Goal: Task Accomplishment & Management: Complete application form

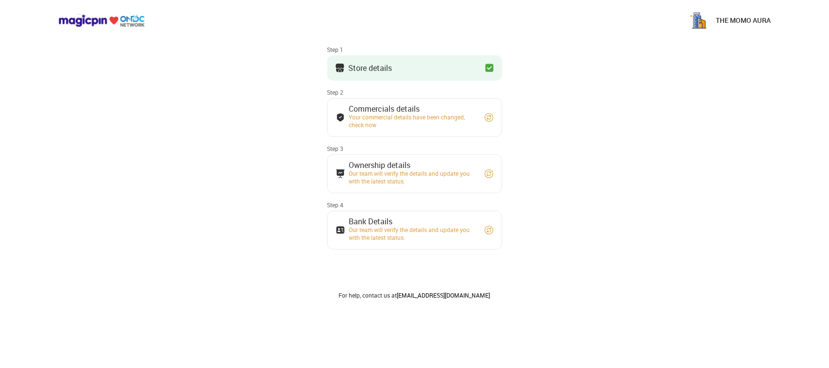
scroll to position [66, 0]
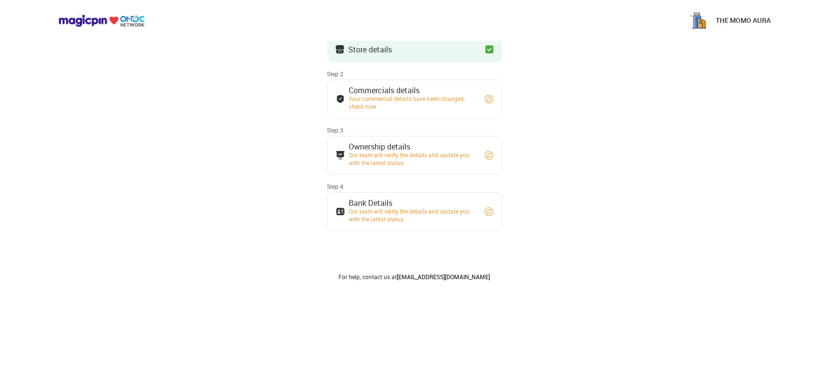
click at [492, 96] on img at bounding box center [489, 99] width 10 height 10
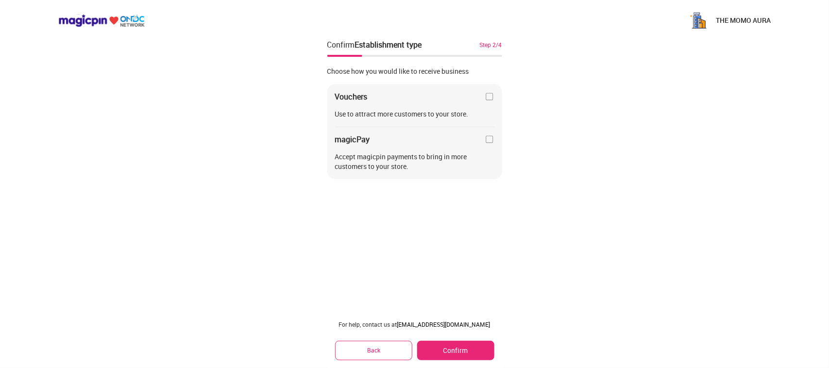
scroll to position [0, 0]
click at [453, 350] on button "Confirm" at bounding box center [455, 350] width 77 height 19
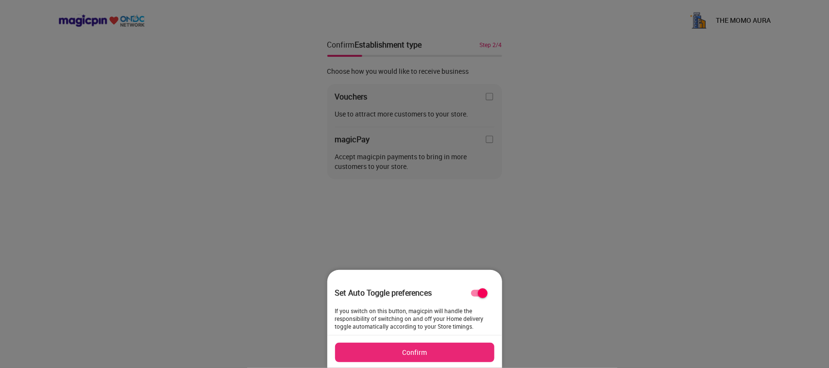
click at [450, 355] on button "Confirm" at bounding box center [414, 352] width 159 height 19
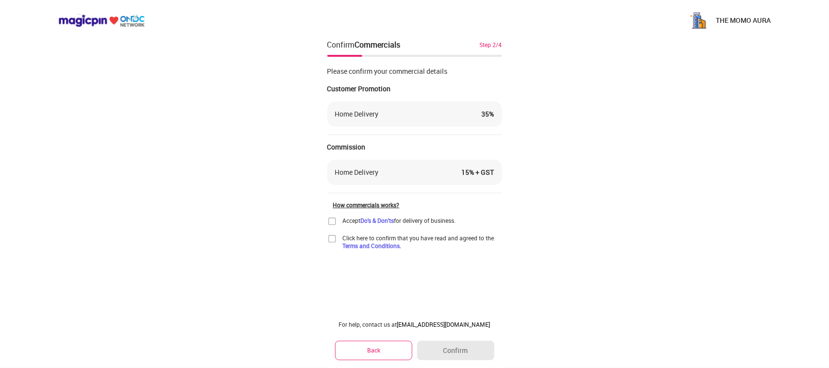
click at [331, 219] on img at bounding box center [332, 222] width 10 height 10
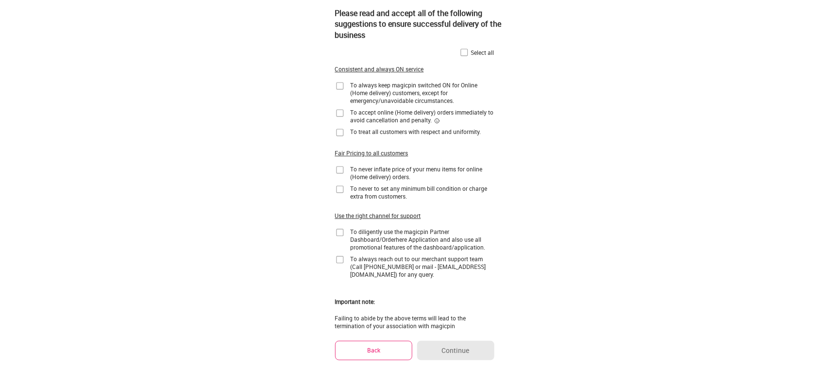
click at [483, 54] on div "Select all" at bounding box center [482, 53] width 23 height 8
click at [461, 51] on img at bounding box center [464, 53] width 10 height 10
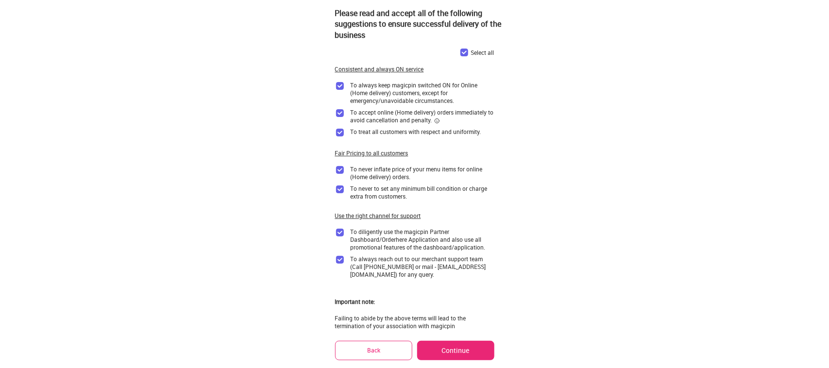
click at [473, 346] on button "Continue" at bounding box center [455, 350] width 77 height 19
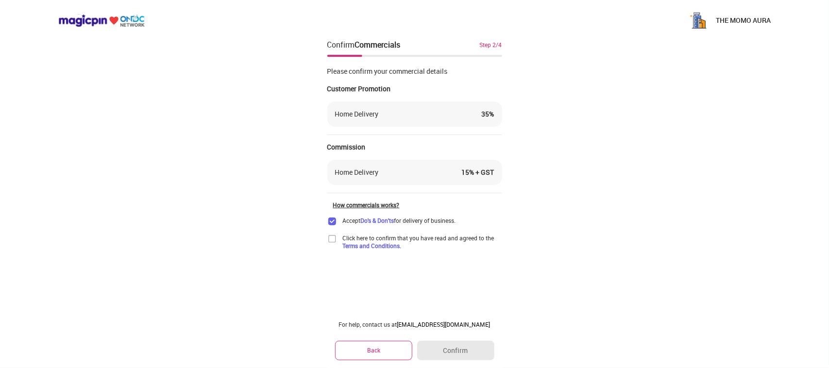
click at [332, 241] on img at bounding box center [332, 239] width 10 height 10
click at [442, 346] on button "Confirm" at bounding box center [455, 350] width 77 height 19
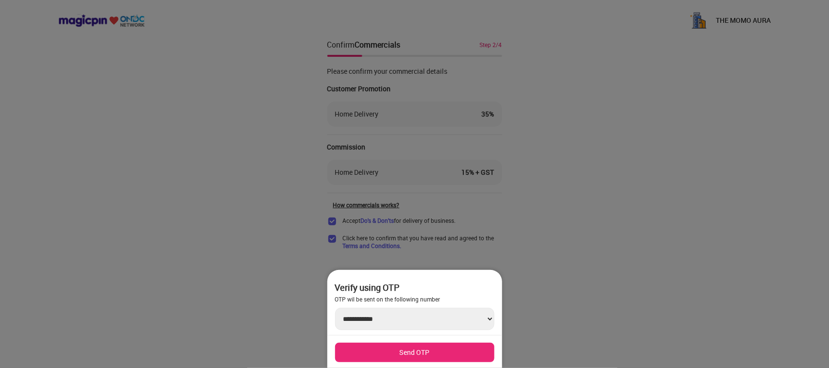
click at [439, 348] on button "Send OTP" at bounding box center [414, 352] width 159 height 19
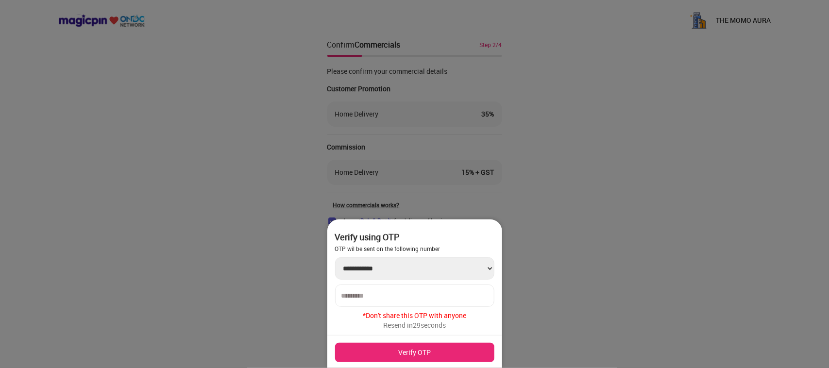
click at [412, 295] on input "number" at bounding box center [414, 296] width 147 height 8
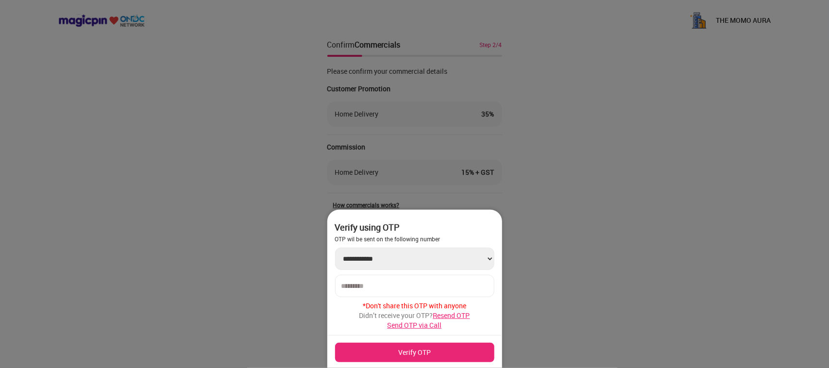
type input "******"
click at [420, 348] on button "Verify OTP" at bounding box center [414, 352] width 159 height 19
click at [448, 346] on button "Verify OTP" at bounding box center [414, 352] width 159 height 19
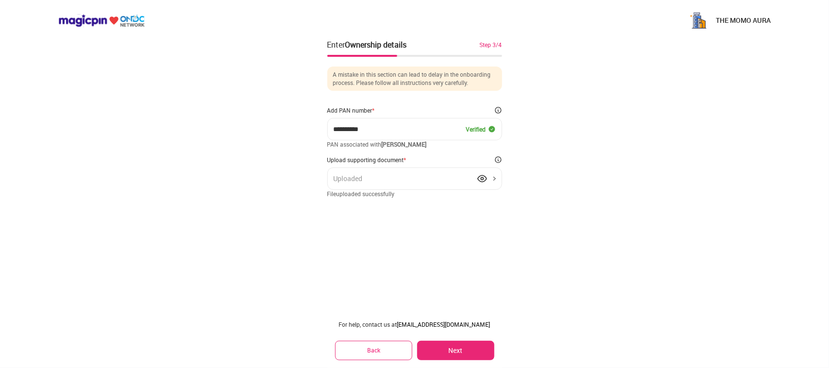
click at [484, 171] on div "Uploaded" at bounding box center [414, 179] width 175 height 22
click at [448, 351] on button "Next" at bounding box center [455, 350] width 77 height 19
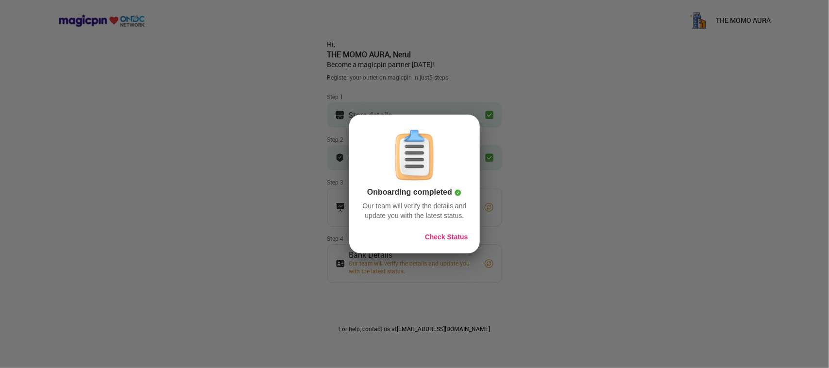
click at [454, 240] on button "Check Status" at bounding box center [446, 237] width 43 height 10
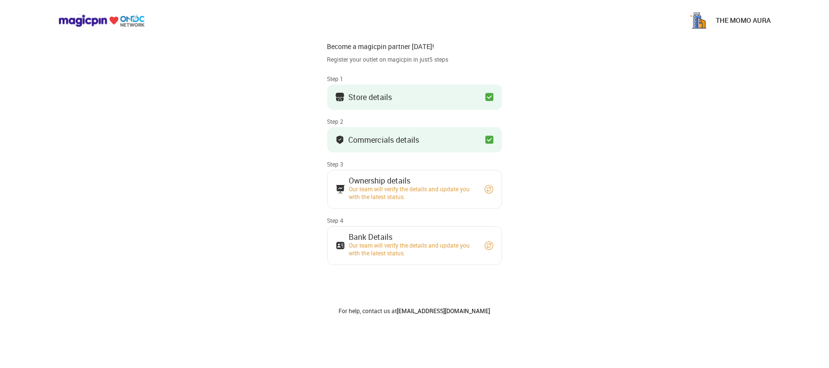
scroll to position [52, 0]
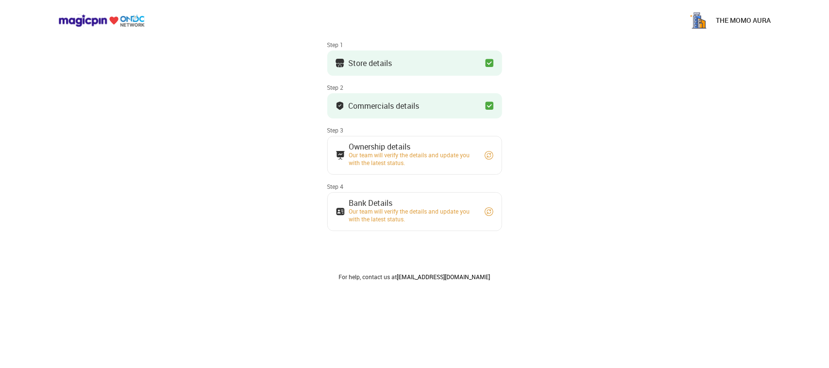
click at [470, 234] on div "Hi, THE MOMO AURA , Nerul Become a magicpin partner [DATE]! Register your outle…" at bounding box center [414, 131] width 175 height 299
click at [486, 209] on img at bounding box center [489, 212] width 10 height 10
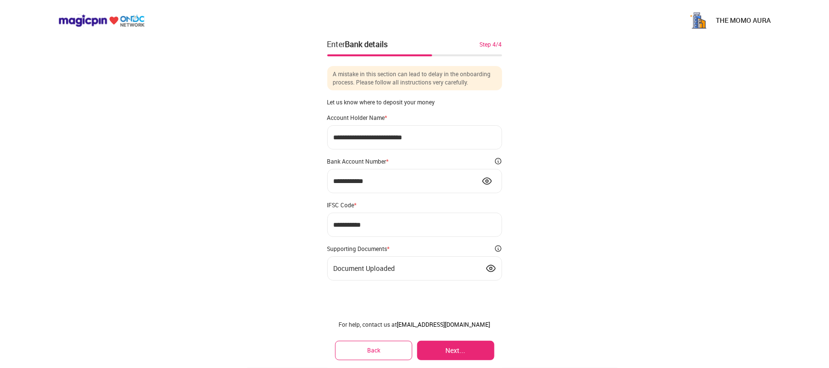
click at [494, 264] on img at bounding box center [491, 269] width 10 height 10
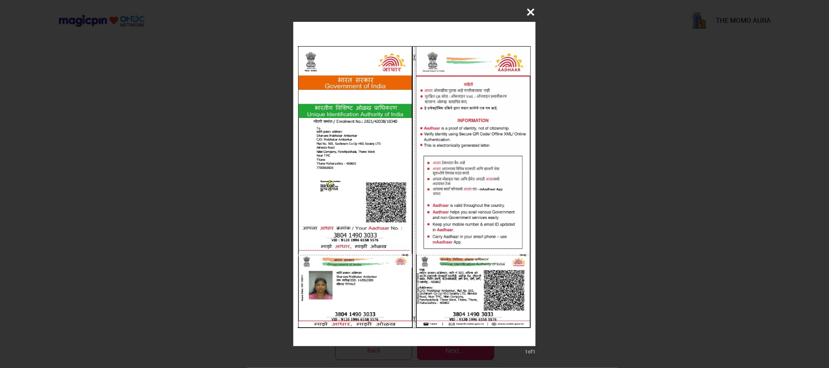
click at [536, 210] on div "1 of 1" at bounding box center [414, 184] width 829 height 368
click at [528, 5] on button at bounding box center [530, 11] width 19 height 19
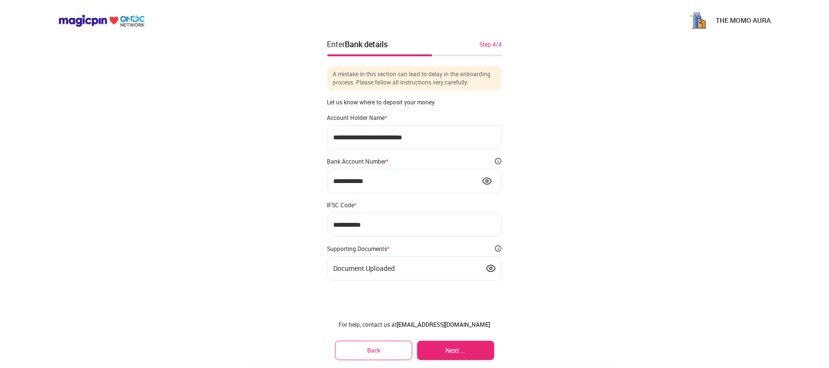
click at [484, 180] on img at bounding box center [487, 181] width 10 height 10
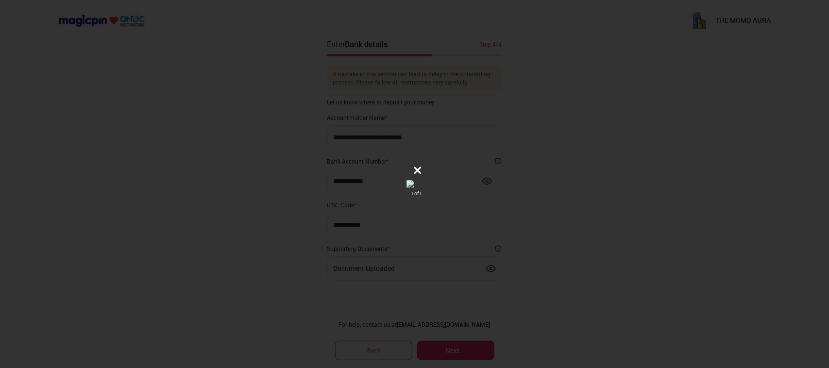
click at [417, 166] on icon at bounding box center [418, 171] width 10 height 10
